Goal: Task Accomplishment & Management: Manage account settings

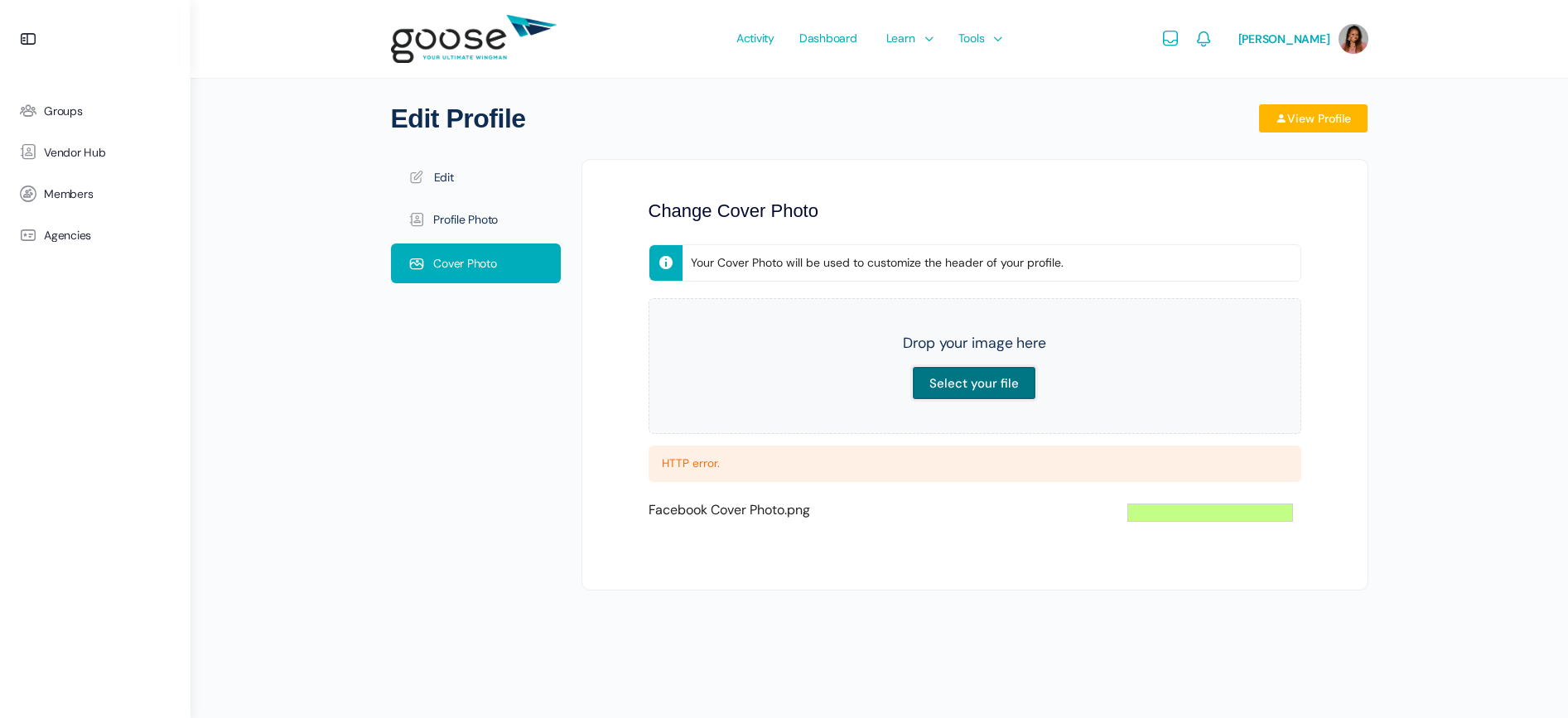
click at [991, 383] on input "Select your file" at bounding box center [974, 383] width 124 height 34
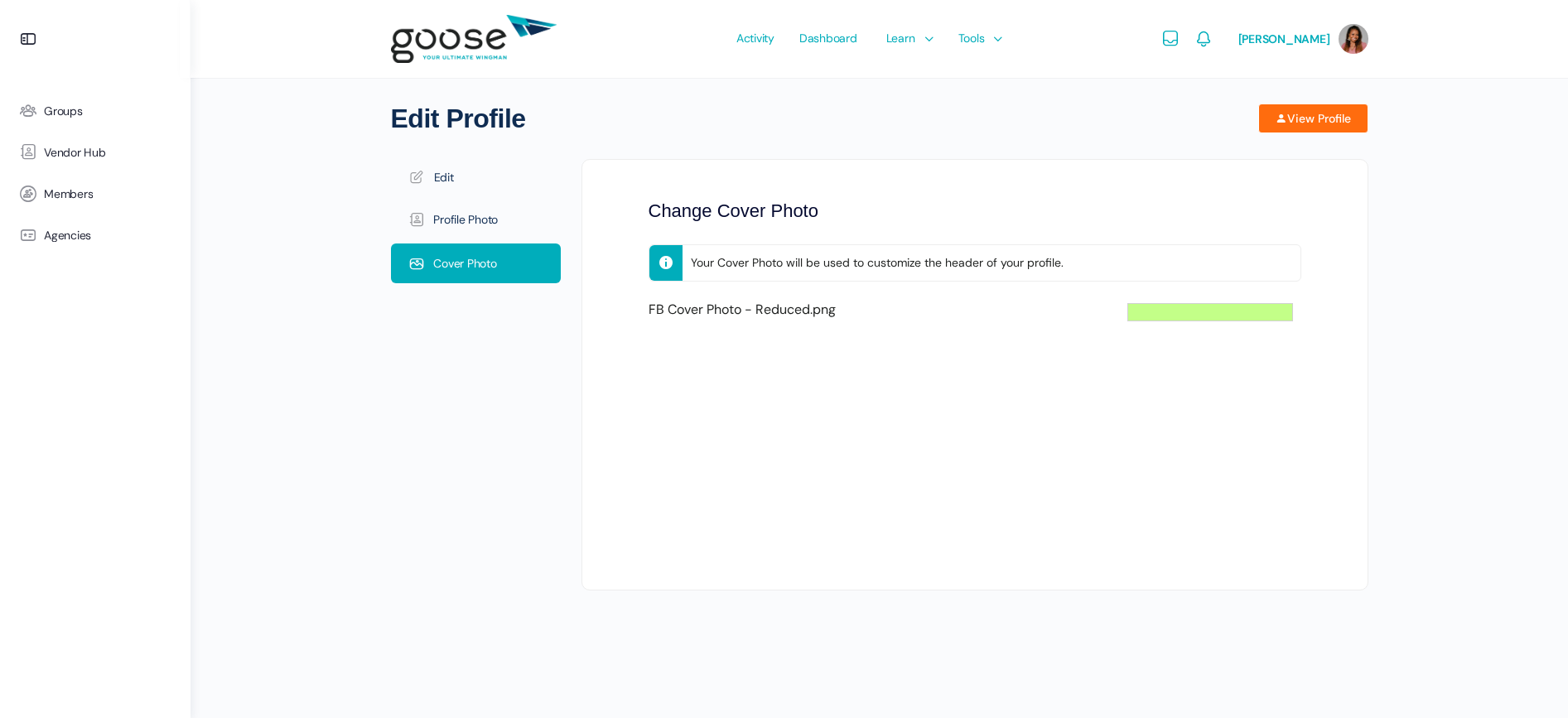
click at [1309, 118] on link "View Profile" at bounding box center [1314, 118] width 110 height 30
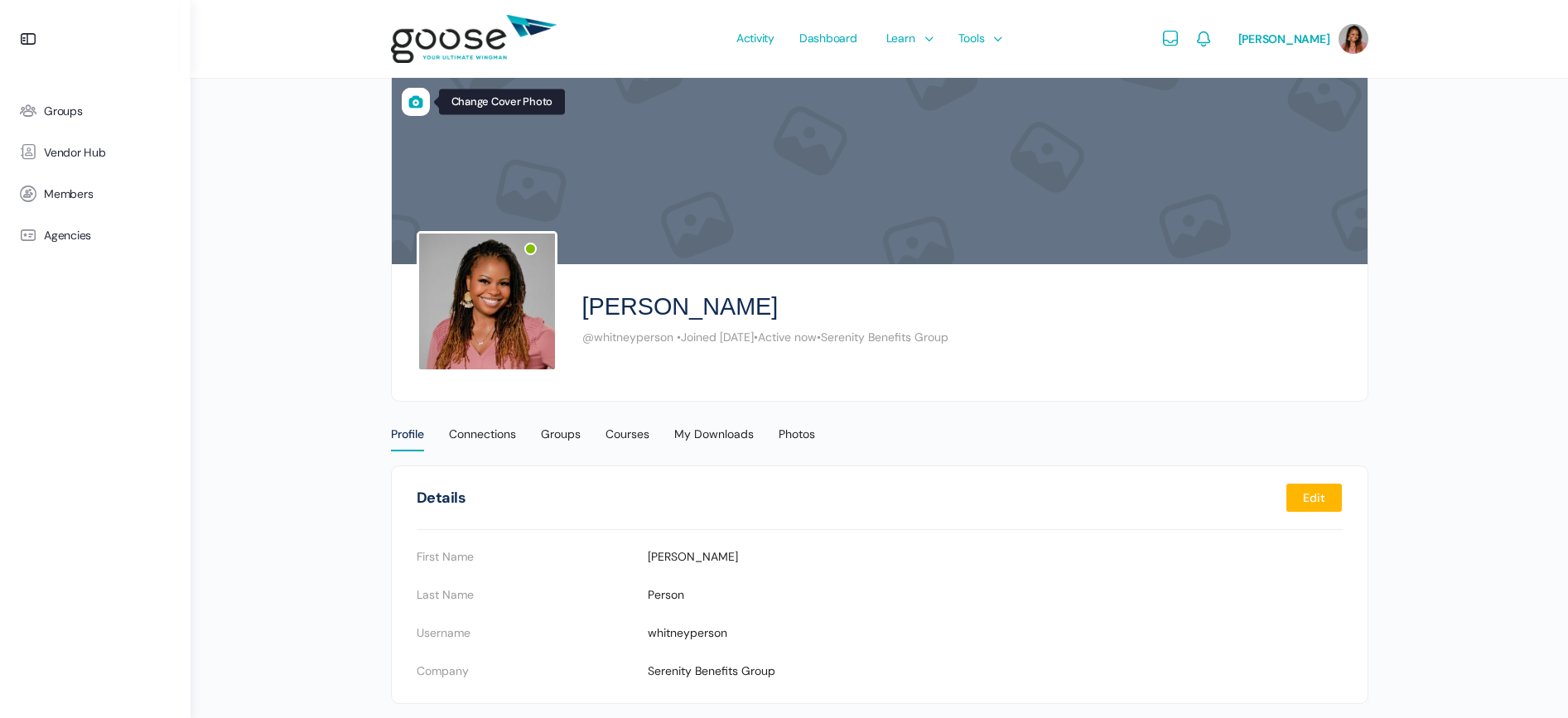
click at [412, 109] on icon at bounding box center [416, 102] width 28 height 38
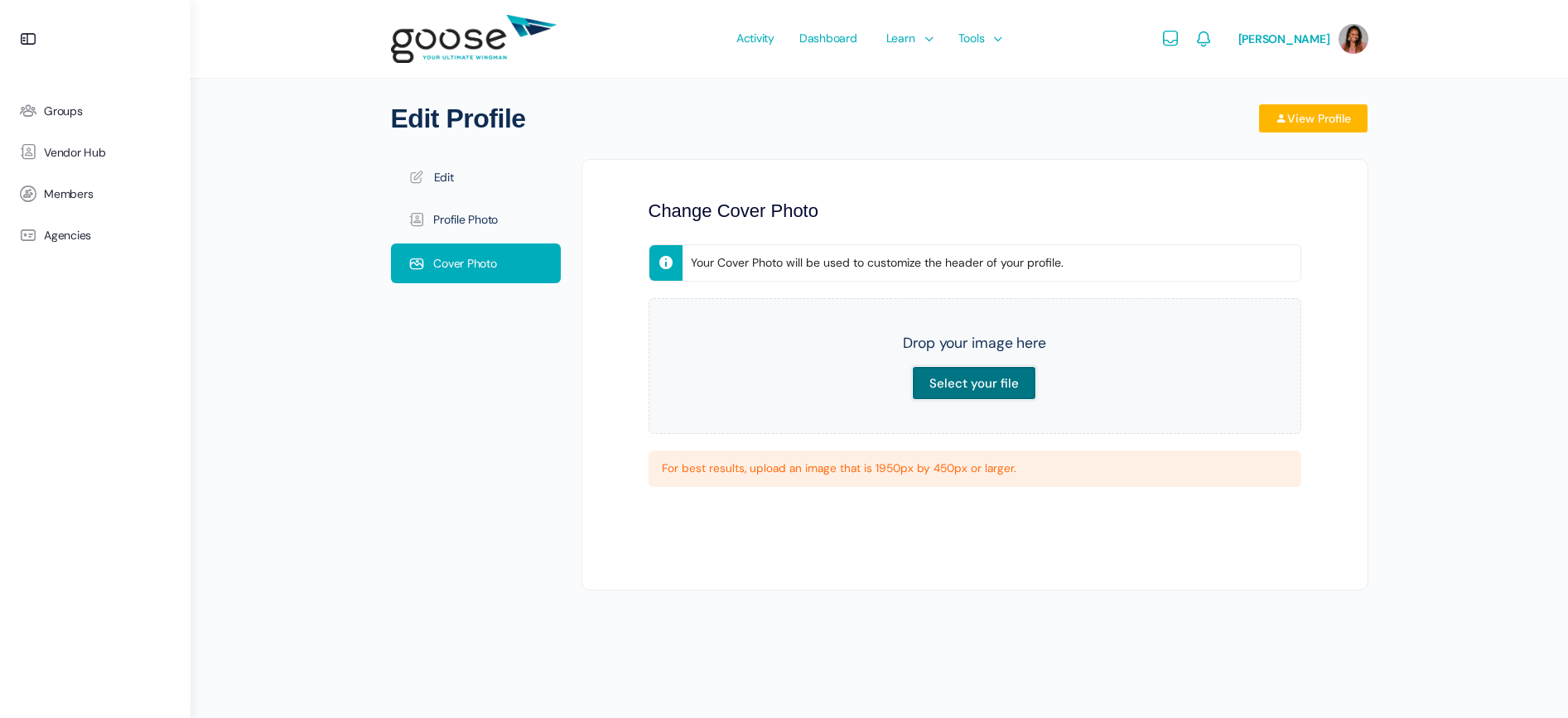
click at [995, 387] on input "Select your file" at bounding box center [974, 383] width 124 height 34
